Goal: Task Accomplishment & Management: Manage account settings

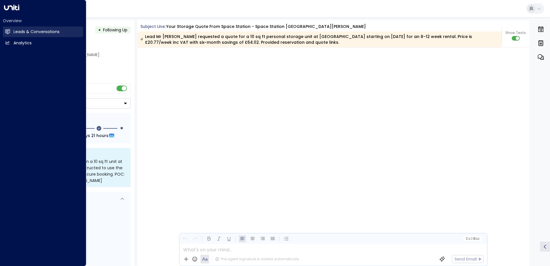
scroll to position [524, 0]
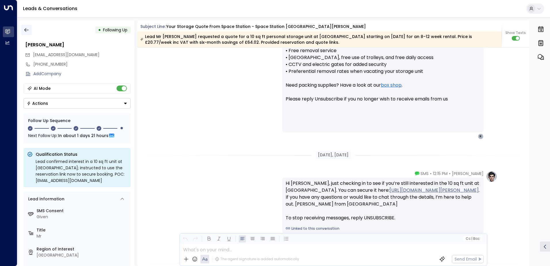
click at [26, 31] on icon "button" at bounding box center [27, 30] width 6 height 6
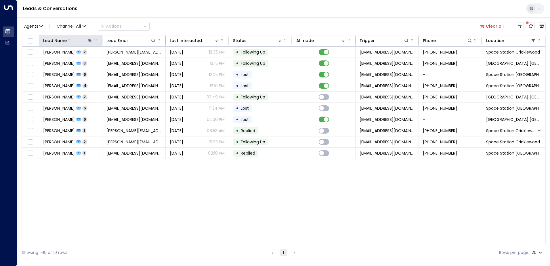
click at [90, 41] on icon at bounding box center [90, 41] width 4 height 4
drag, startPoint x: 128, startPoint y: 61, endPoint x: 112, endPoint y: 63, distance: 16.3
click at [128, 61] on icon "button" at bounding box center [126, 61] width 5 height 5
click at [110, 64] on input "text" at bounding box center [89, 61] width 79 height 11
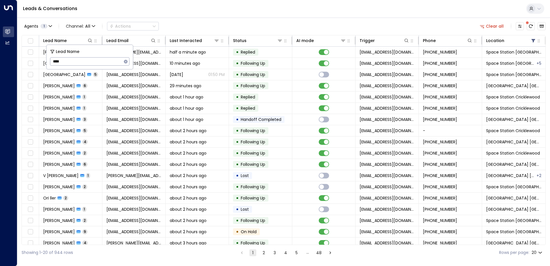
type input "*****"
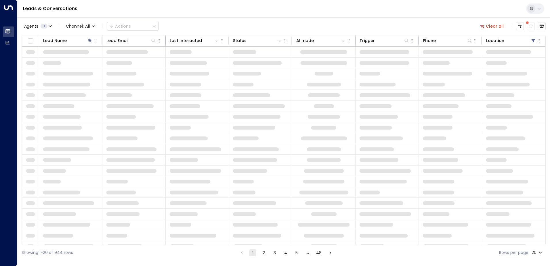
click at [215, 14] on div "Leads & Conversations" at bounding box center [283, 9] width 533 height 18
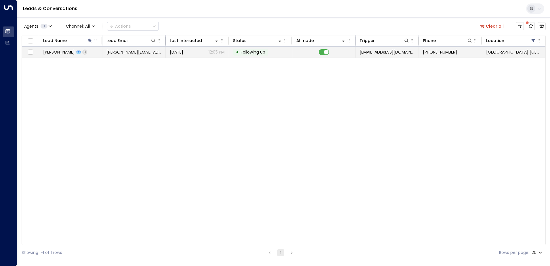
click at [140, 51] on span "[PERSON_NAME][EMAIL_ADDRESS][DOMAIN_NAME]" at bounding box center [133, 52] width 55 height 6
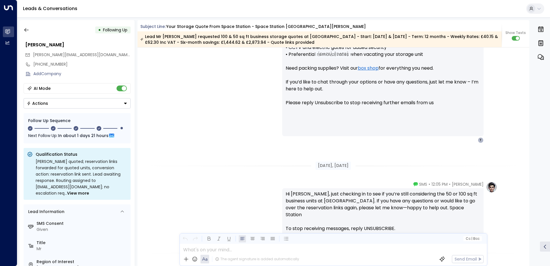
scroll to position [469, 0]
